Goal: Information Seeking & Learning: Check status

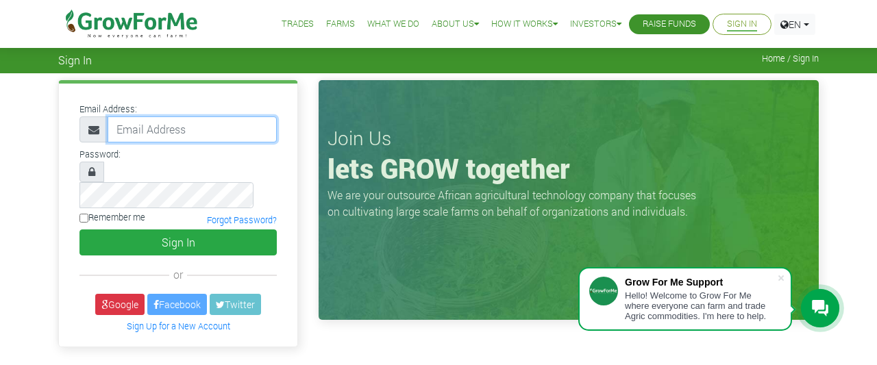
click at [169, 125] on input "email" at bounding box center [192, 129] width 169 height 26
type input "eddcud@gmail.com"
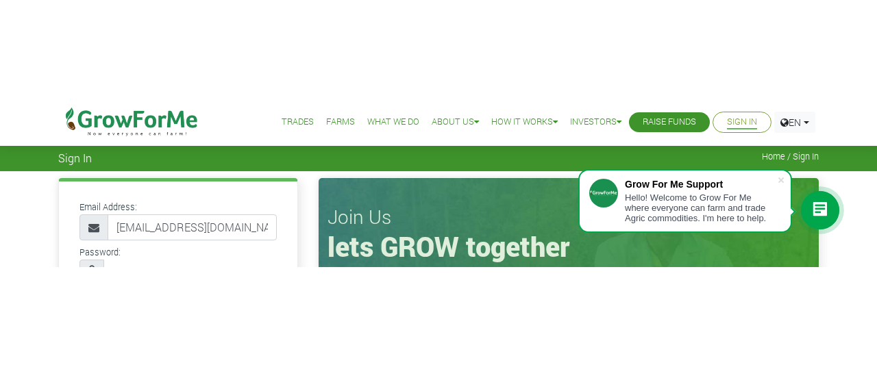
scroll to position [12, 0]
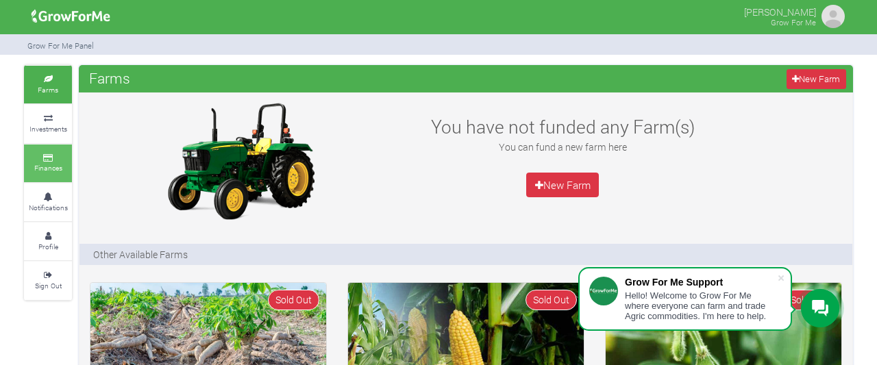
click at [49, 164] on small "Finances" at bounding box center [48, 168] width 28 height 10
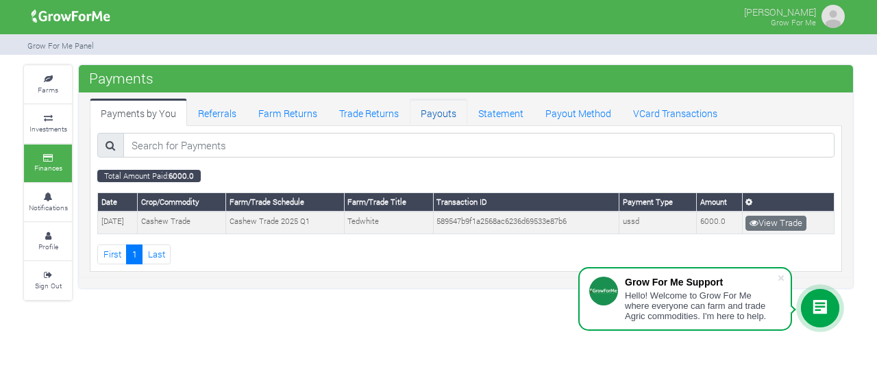
click at [437, 113] on link "Payouts" at bounding box center [439, 112] width 58 height 27
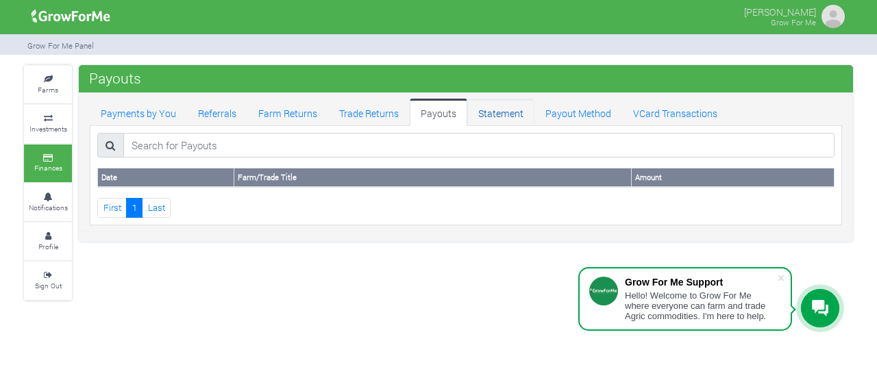
click at [488, 112] on link "Statement" at bounding box center [500, 112] width 67 height 27
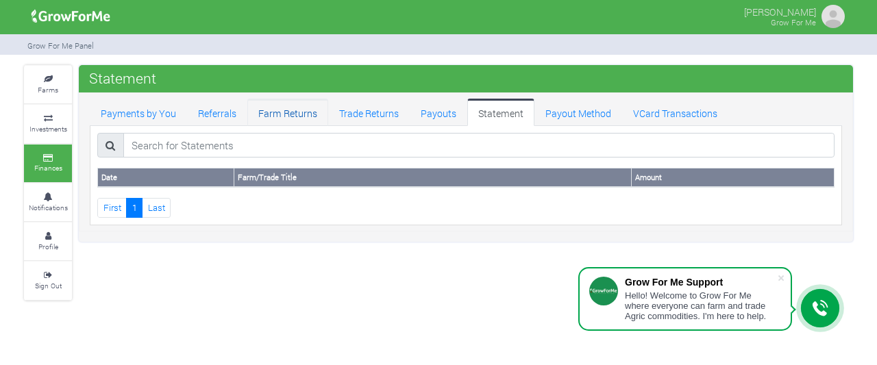
click at [289, 111] on link "Farm Returns" at bounding box center [287, 112] width 81 height 27
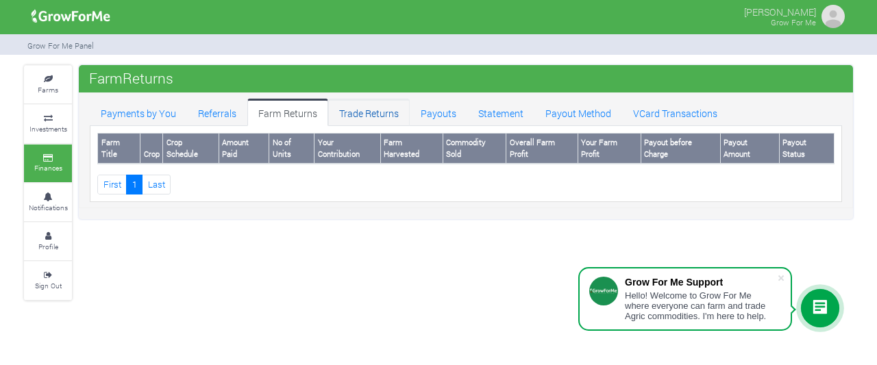
click at [351, 112] on link "Trade Returns" at bounding box center [369, 112] width 82 height 27
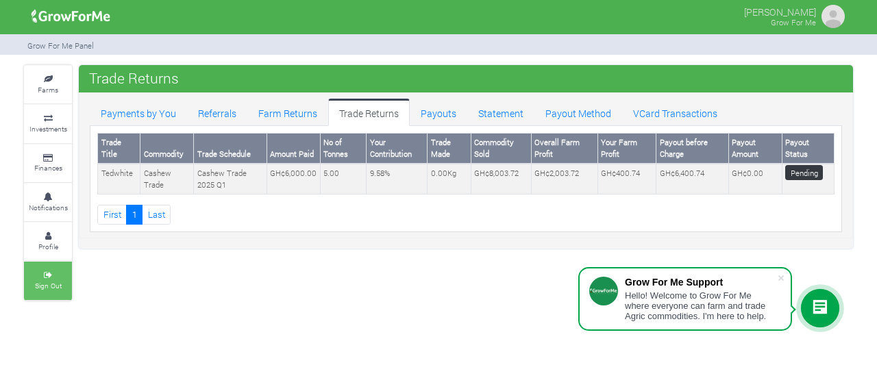
click at [53, 276] on icon at bounding box center [47, 275] width 41 height 7
